Goal: Task Accomplishment & Management: Manage account settings

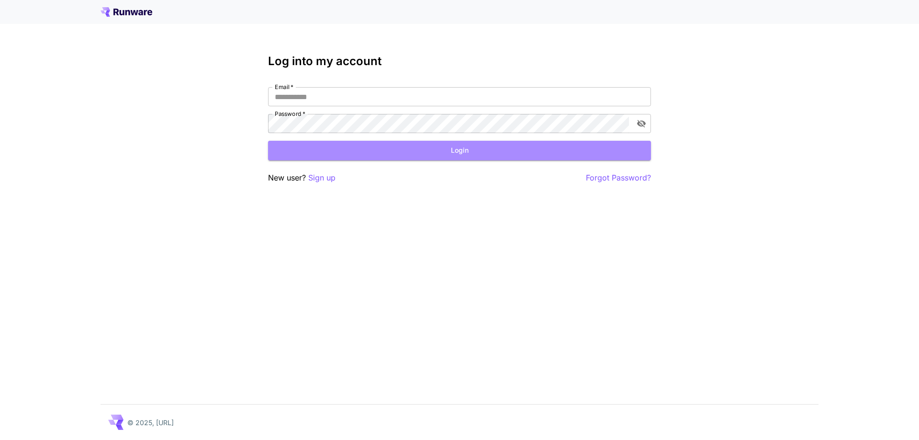
click at [357, 155] on button "Login" at bounding box center [459, 151] width 383 height 20
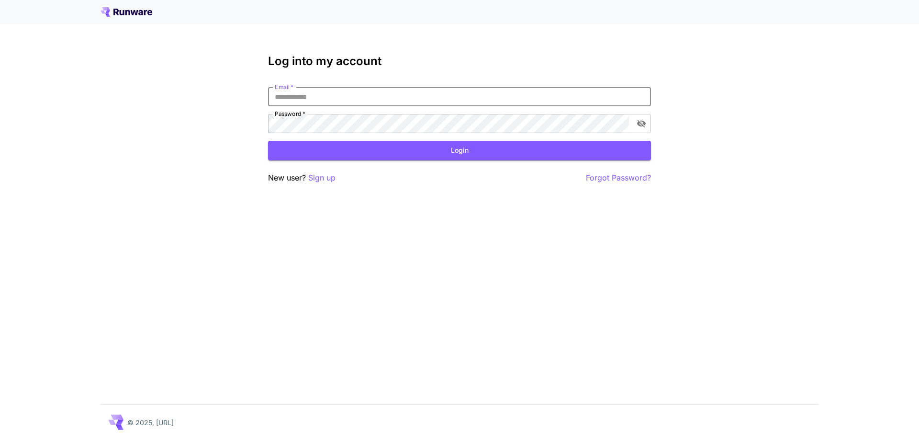
click at [366, 104] on input "Email   *" at bounding box center [459, 96] width 383 height 19
